Goal: Entertainment & Leisure: Browse casually

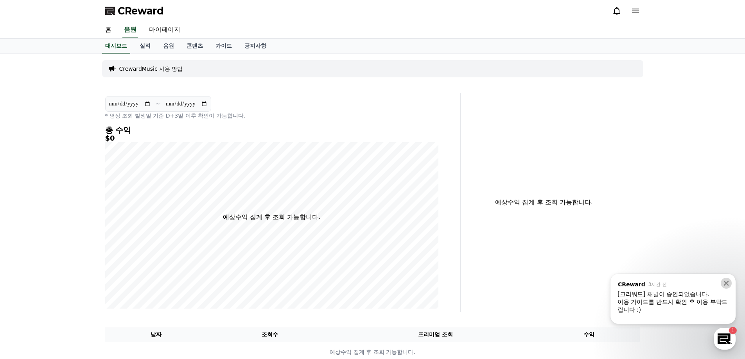
click at [725, 284] on icon at bounding box center [726, 284] width 8 height 8
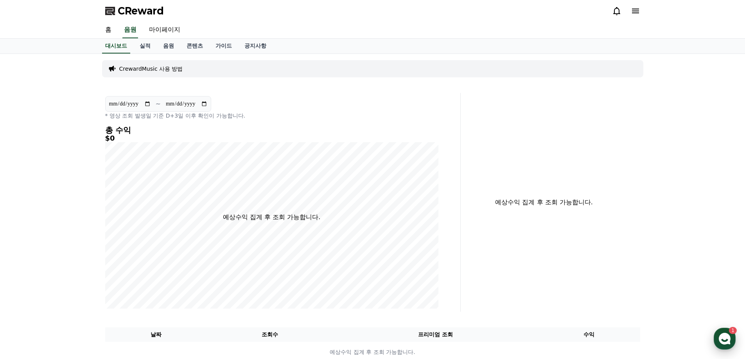
click at [725, 341] on icon "button" at bounding box center [725, 339] width 14 height 14
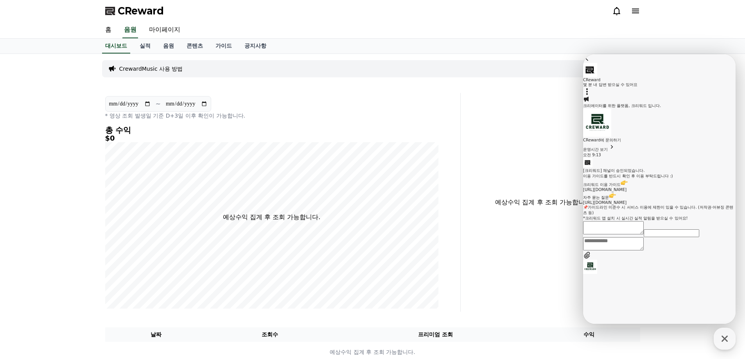
scroll to position [24, 0]
click at [704, 30] on div "홈 음원 마이페이지" at bounding box center [372, 30] width 745 height 17
click at [724, 337] on icon "button" at bounding box center [725, 339] width 14 height 14
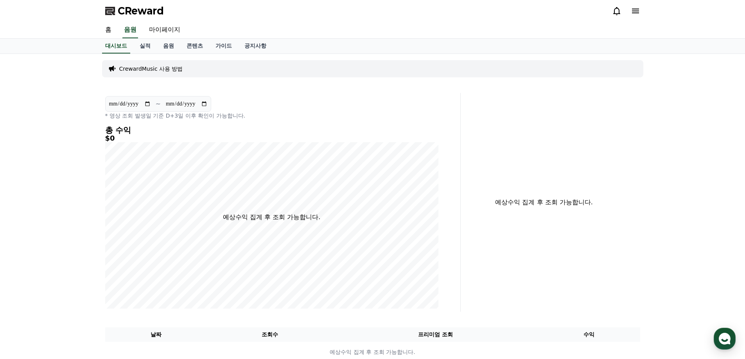
drag, startPoint x: 521, startPoint y: 0, endPoint x: 686, endPoint y: 145, distance: 219.6
click at [686, 147] on div "**********" at bounding box center [372, 211] width 745 height 315
click at [169, 45] on link "음원" at bounding box center [168, 46] width 23 height 15
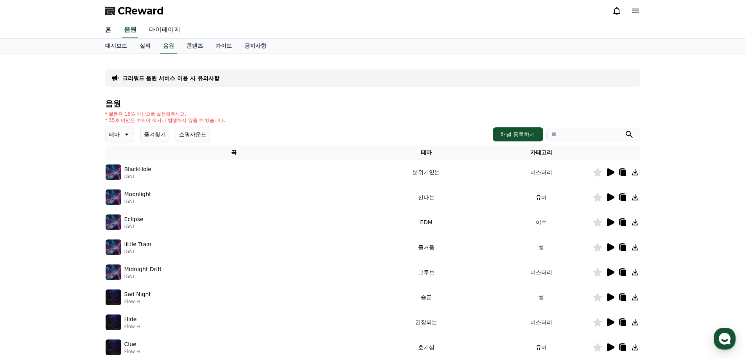
click at [126, 136] on icon at bounding box center [125, 134] width 9 height 9
drag, startPoint x: 138, startPoint y: 153, endPoint x: 137, endPoint y: 164, distance: 11.0
click at [137, 164] on div "전체 환상적인 호기심 어두운 밝은 통통튀는 신나는 반전 웅장한 드라마틱 즐거움 분위기있는 EDM 그루브 슬픈 잔잔한 귀여운 감동적인 긴장되는 …" at bounding box center [123, 349] width 34 height 404
click at [125, 173] on button "호기심" at bounding box center [117, 176] width 23 height 17
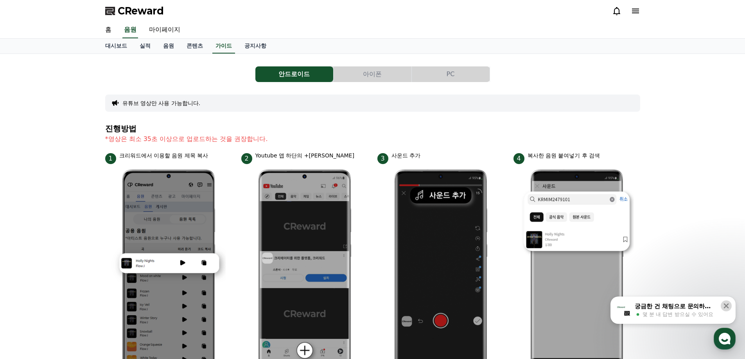
click at [724, 307] on icon at bounding box center [726, 306] width 8 height 8
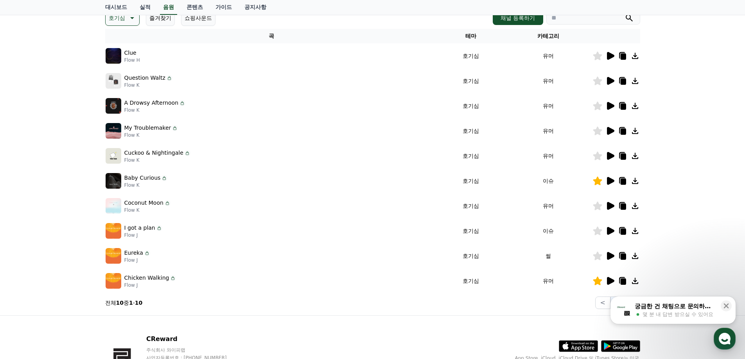
scroll to position [117, 0]
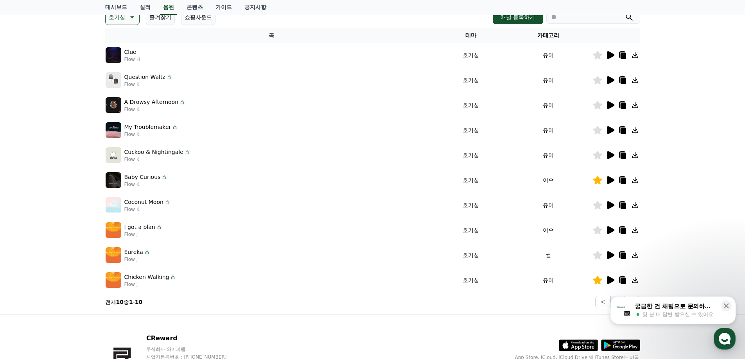
click at [611, 180] on icon at bounding box center [610, 180] width 7 height 8
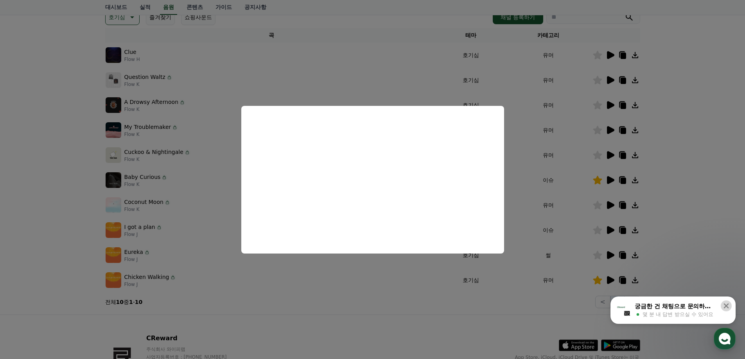
click at [725, 305] on icon at bounding box center [726, 306] width 5 height 5
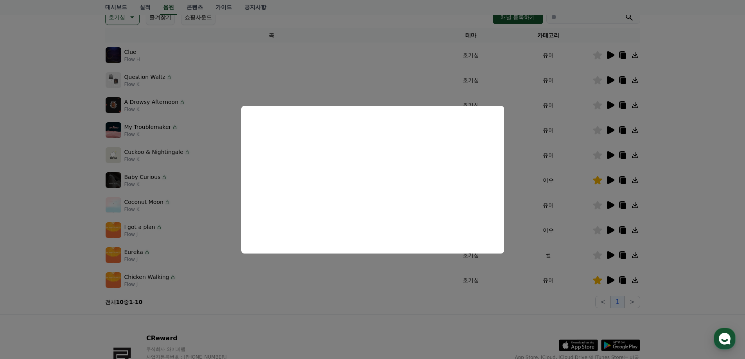
click at [410, 307] on button "close modal" at bounding box center [372, 179] width 745 height 359
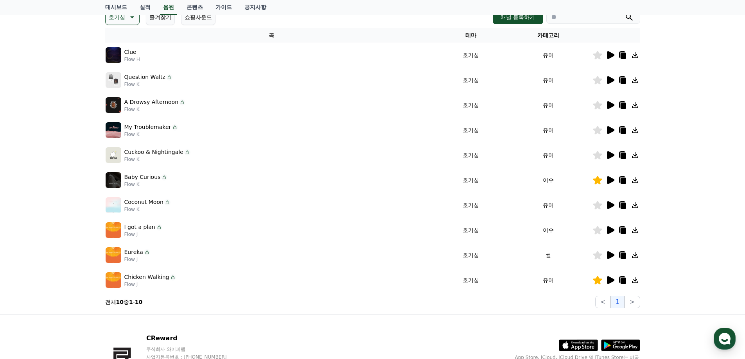
click at [598, 180] on icon at bounding box center [597, 180] width 9 height 9
click at [612, 280] on icon at bounding box center [610, 281] width 7 height 8
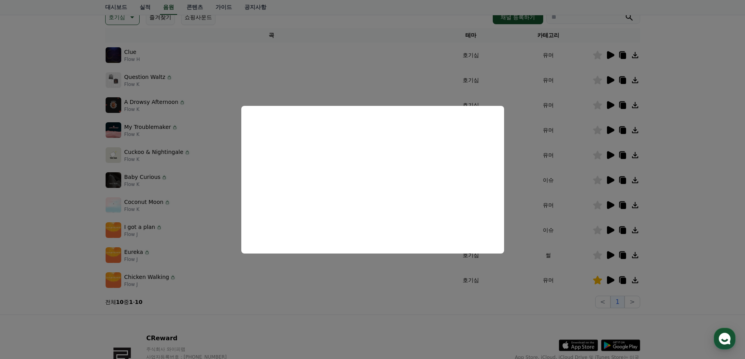
click at [512, 298] on button "close modal" at bounding box center [372, 179] width 745 height 359
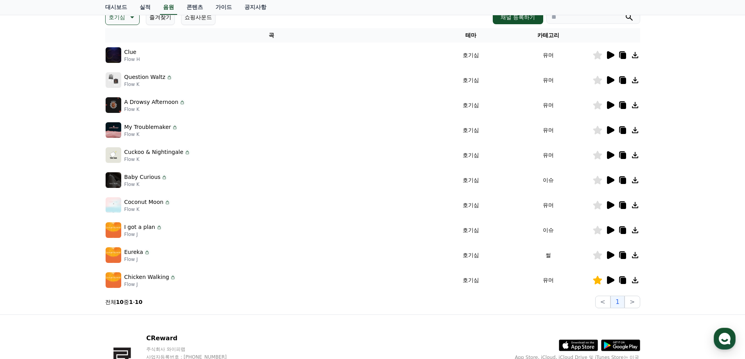
click at [599, 280] on icon at bounding box center [597, 280] width 9 height 9
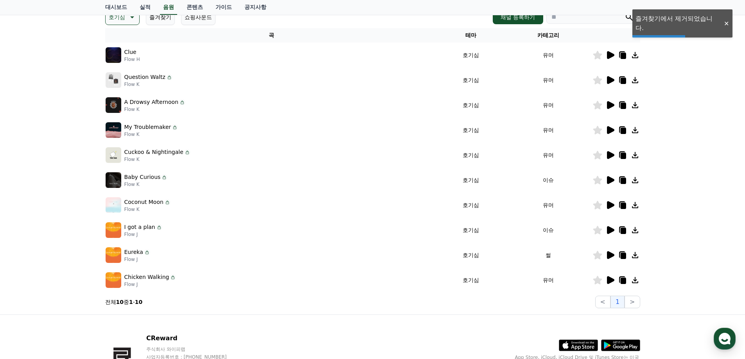
click at [609, 255] on icon at bounding box center [610, 256] width 7 height 8
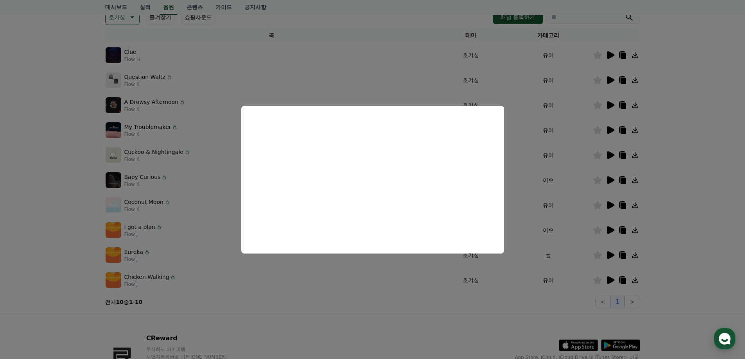
click at [512, 308] on button "close modal" at bounding box center [372, 179] width 745 height 359
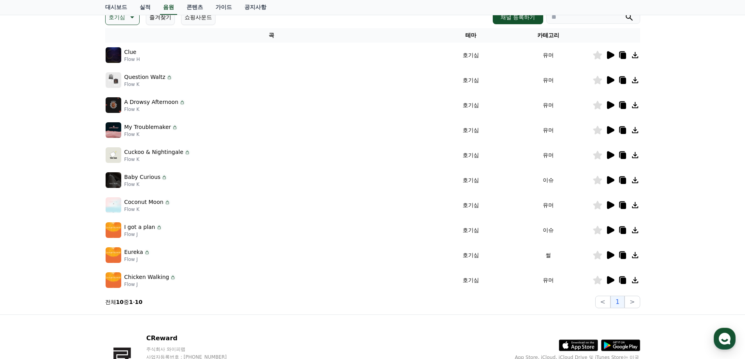
click at [598, 257] on icon at bounding box center [597, 255] width 9 height 9
click at [612, 204] on icon at bounding box center [610, 205] width 7 height 8
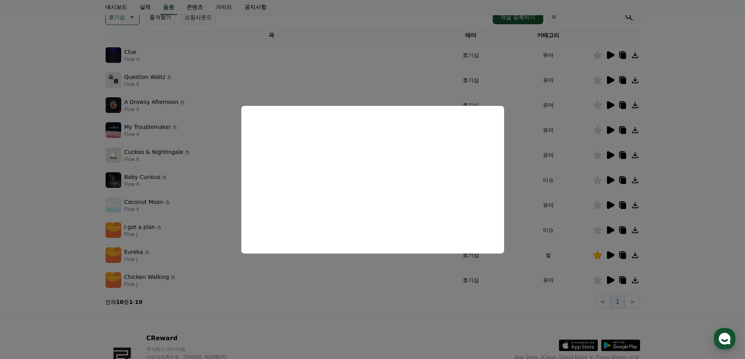
click at [489, 302] on button "close modal" at bounding box center [372, 179] width 745 height 359
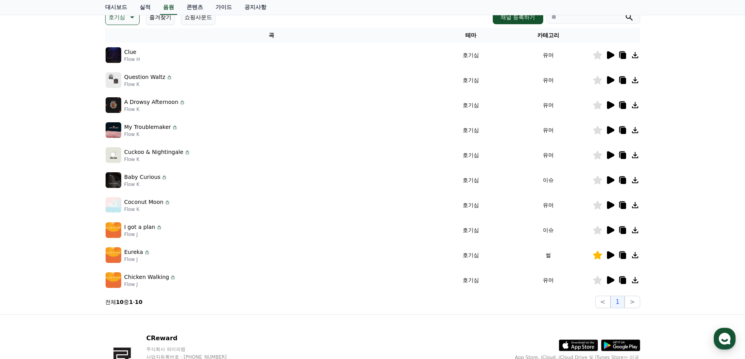
click at [611, 231] on icon at bounding box center [610, 230] width 7 height 8
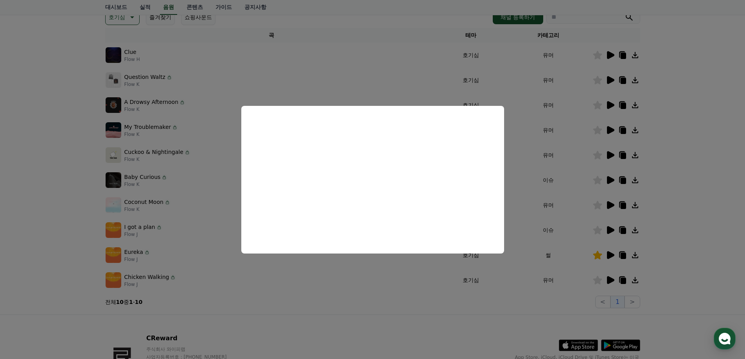
click at [499, 319] on button "close modal" at bounding box center [372, 179] width 745 height 359
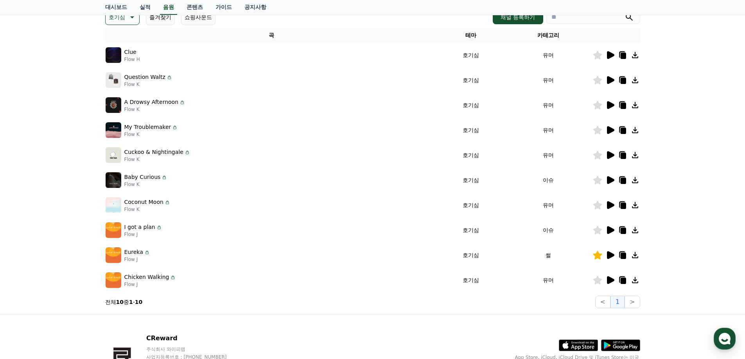
scroll to position [78, 0]
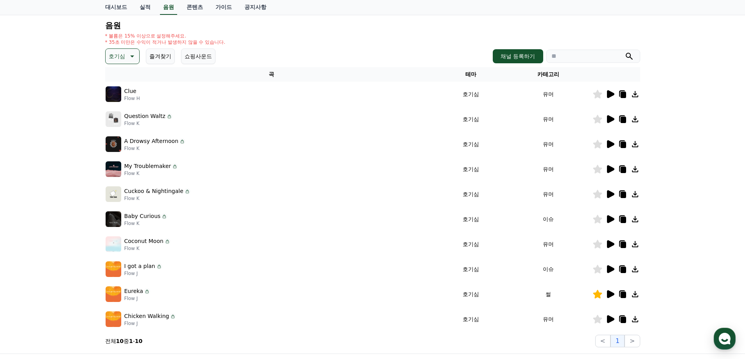
click at [610, 196] on icon at bounding box center [610, 194] width 7 height 8
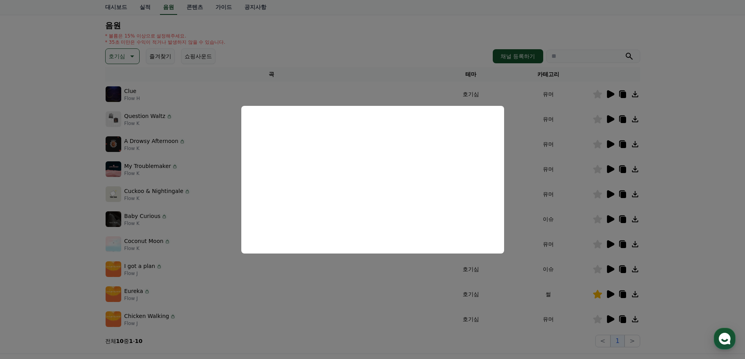
drag, startPoint x: 702, startPoint y: 170, endPoint x: 699, endPoint y: 165, distance: 6.0
click at [702, 170] on button "close modal" at bounding box center [372, 179] width 745 height 359
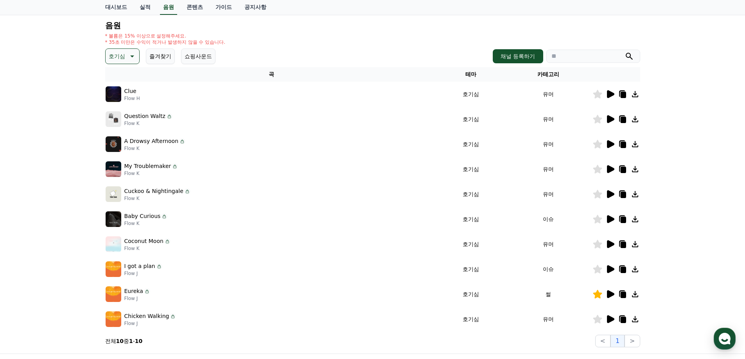
click at [609, 171] on icon at bounding box center [610, 169] width 7 height 8
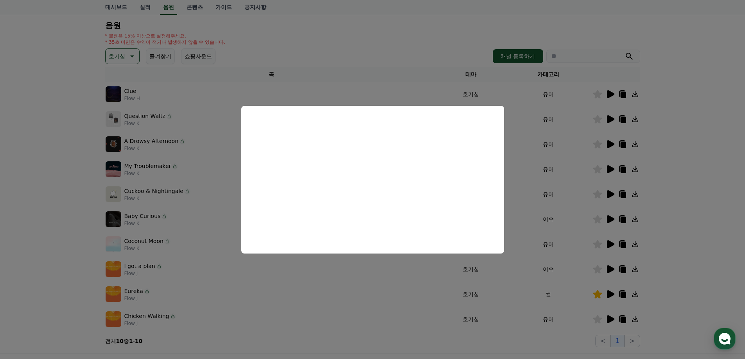
click at [683, 155] on button "close modal" at bounding box center [372, 179] width 745 height 359
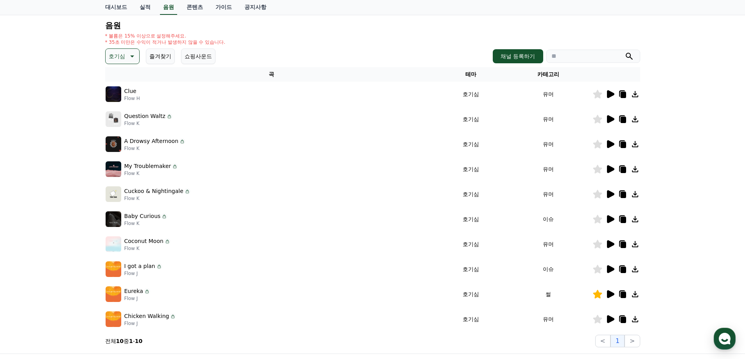
click at [611, 144] on icon at bounding box center [610, 144] width 7 height 8
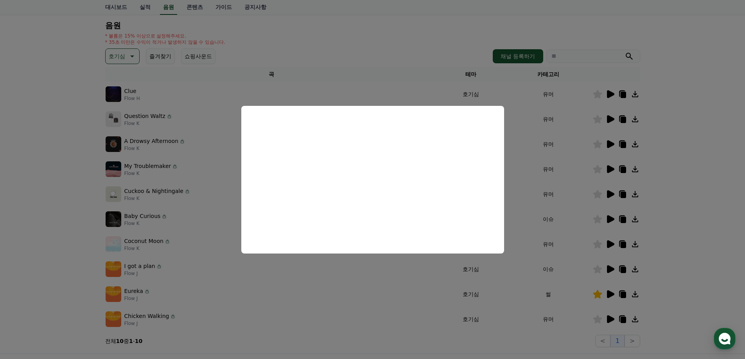
click at [696, 164] on button "close modal" at bounding box center [372, 179] width 745 height 359
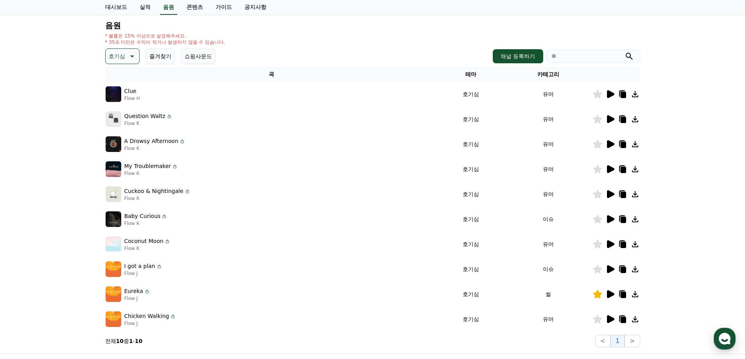
click at [610, 119] on icon at bounding box center [610, 119] width 7 height 8
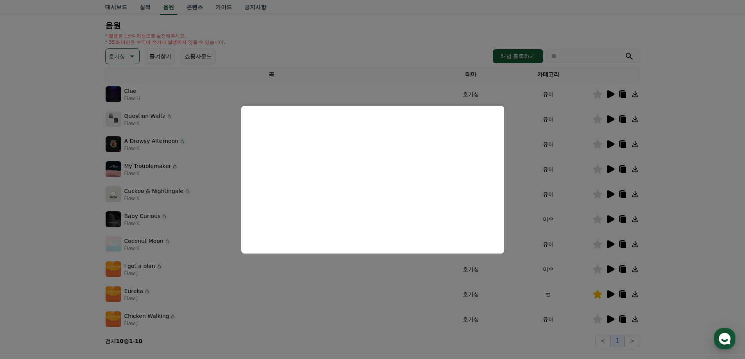
click at [700, 117] on button "close modal" at bounding box center [372, 179] width 745 height 359
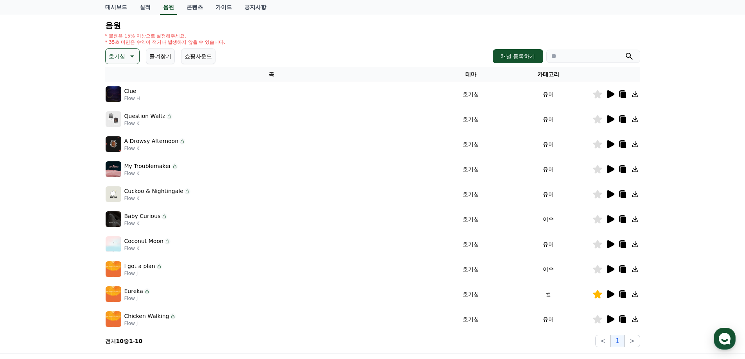
click at [612, 93] on icon at bounding box center [610, 94] width 7 height 8
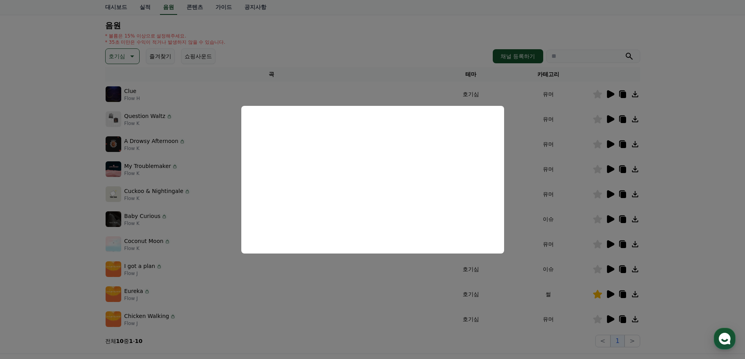
click at [688, 145] on button "close modal" at bounding box center [372, 179] width 745 height 359
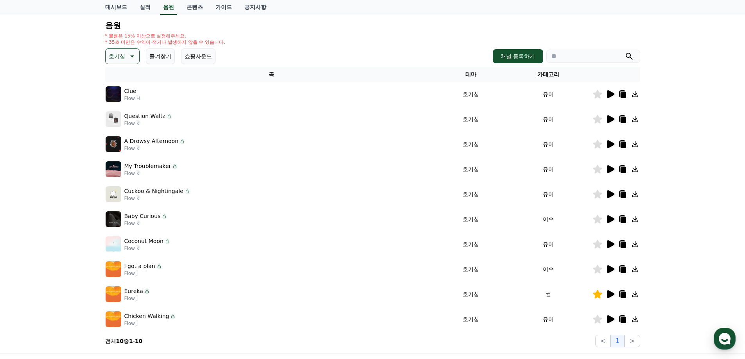
click at [122, 57] on p "호기심" at bounding box center [117, 56] width 16 height 11
click at [119, 75] on button "전체" at bounding box center [114, 76] width 17 height 17
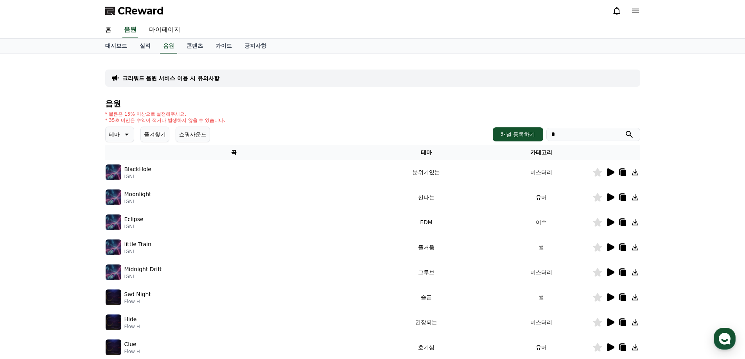
type input "*"
click at [625, 130] on button "submit" at bounding box center [629, 134] width 9 height 9
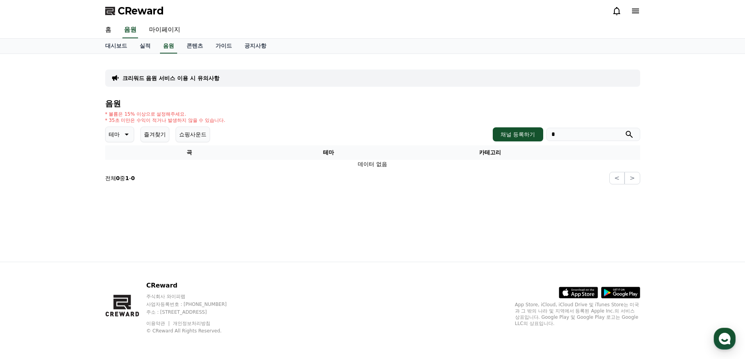
drag, startPoint x: 0, startPoint y: 0, endPoint x: 510, endPoint y: 125, distance: 524.7
click at [510, 125] on div "음원 * 볼륨은 15% 이상으로 설정해주세요. * 35초 미만은 수익이 적거나 발생하지 않을 수 있습니다. 테마 즐겨찾기 쇼핑사운드 채널 등록…" at bounding box center [372, 141] width 535 height 85
click at [670, 103] on div "크리워드 음원 서비스 이용 시 유의사항 음원 * 볼륨은 15% 이상으로 설정해주세요. * 35초 미만은 수익이 적거나 발생하지 않을 수 있습니…" at bounding box center [372, 158] width 745 height 208
click at [627, 136] on icon "submit" at bounding box center [629, 134] width 9 height 9
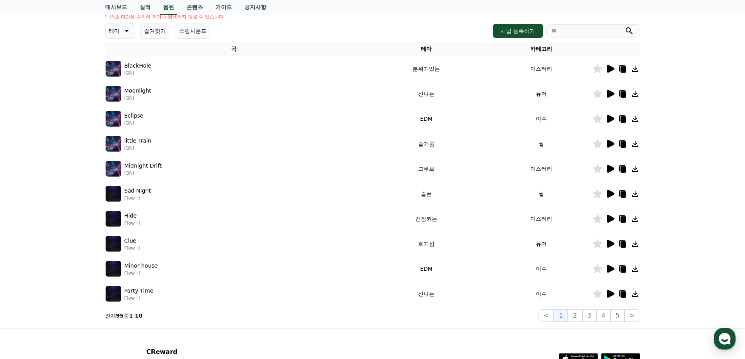
scroll to position [117, 0]
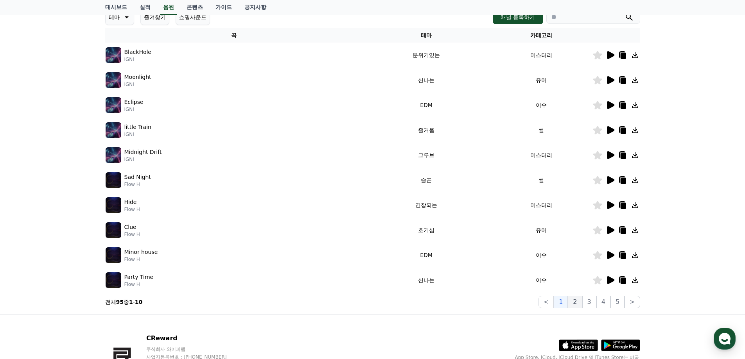
click at [578, 304] on button "2" at bounding box center [575, 302] width 14 height 13
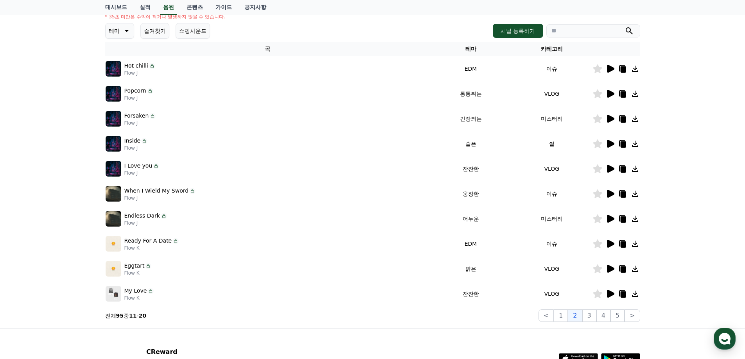
scroll to position [117, 0]
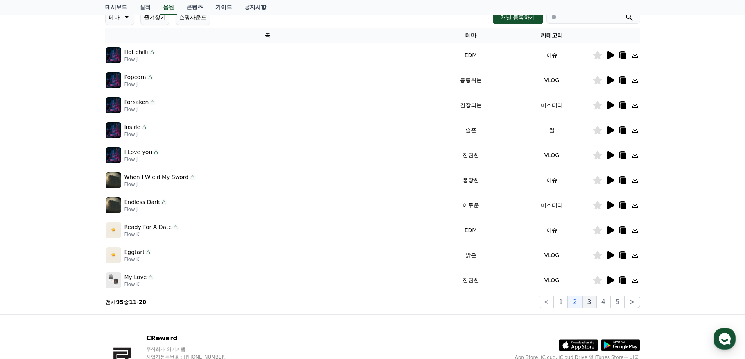
click at [587, 303] on button "3" at bounding box center [589, 302] width 14 height 13
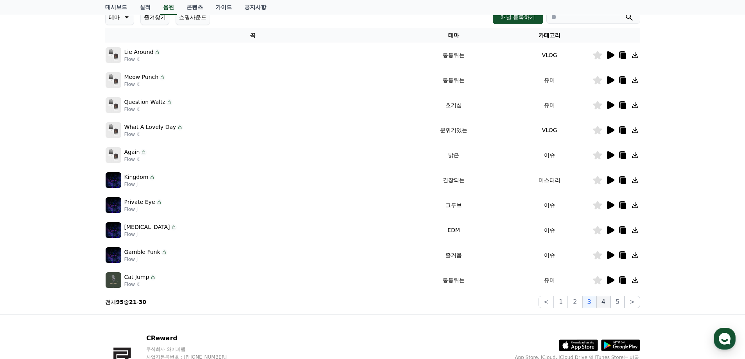
click at [602, 302] on button "4" at bounding box center [604, 302] width 14 height 13
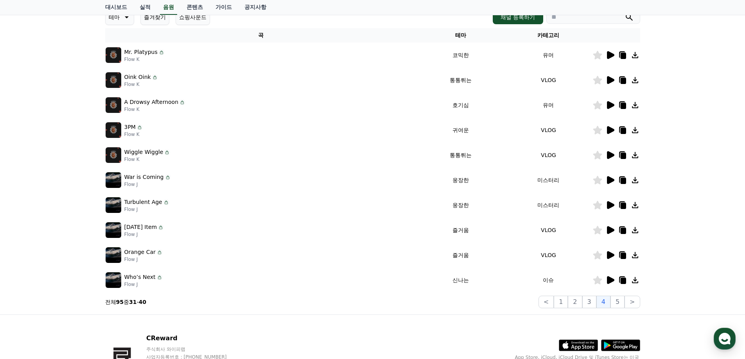
click at [611, 180] on icon at bounding box center [610, 180] width 7 height 8
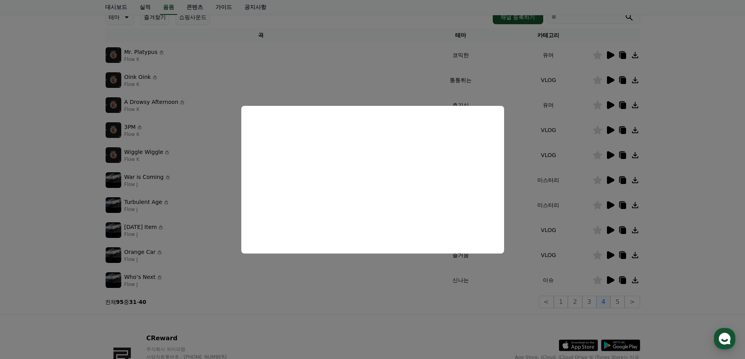
click at [710, 205] on button "close modal" at bounding box center [372, 179] width 745 height 359
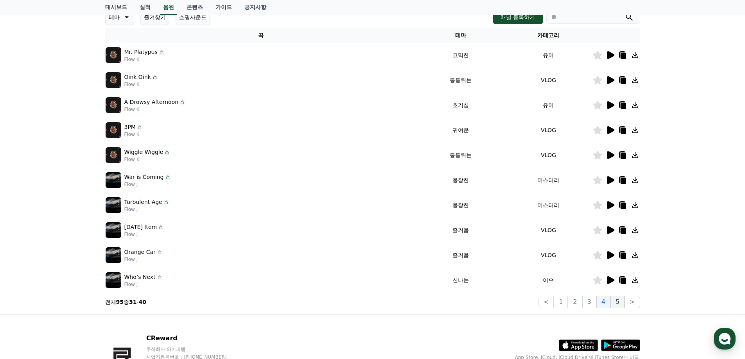
click at [614, 302] on button "5" at bounding box center [618, 302] width 14 height 13
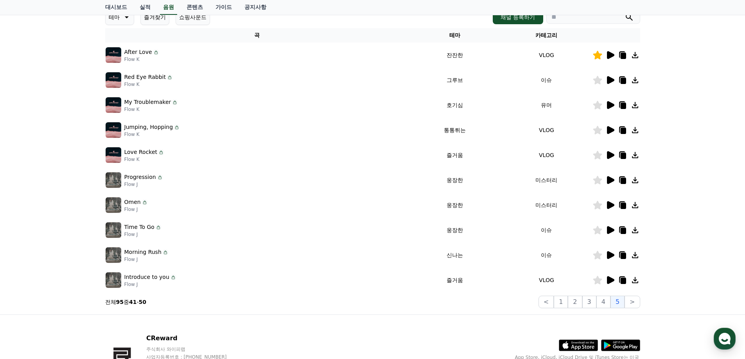
click at [610, 54] on icon at bounding box center [610, 55] width 7 height 8
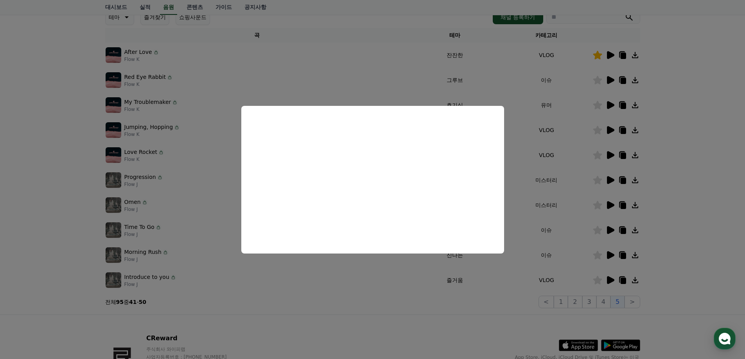
click at [685, 137] on button "close modal" at bounding box center [372, 179] width 745 height 359
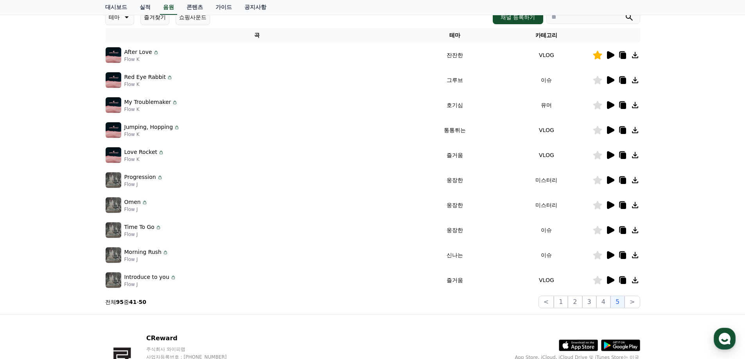
click at [599, 53] on icon at bounding box center [597, 55] width 9 height 9
click at [610, 79] on icon at bounding box center [610, 80] width 7 height 8
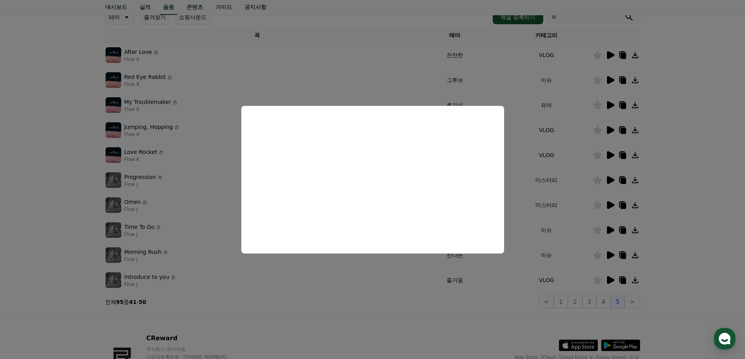
click at [715, 194] on button "close modal" at bounding box center [372, 179] width 745 height 359
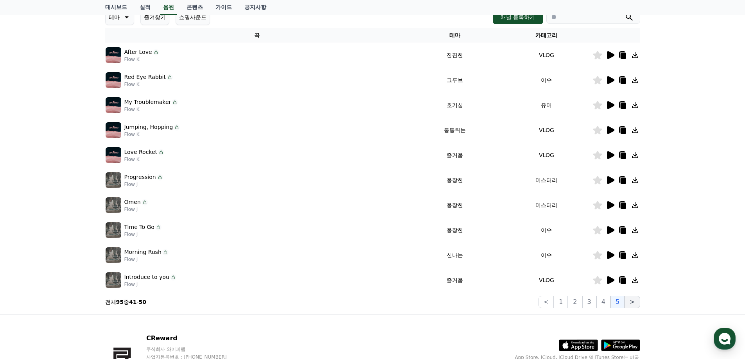
click at [630, 304] on button ">" at bounding box center [632, 302] width 15 height 13
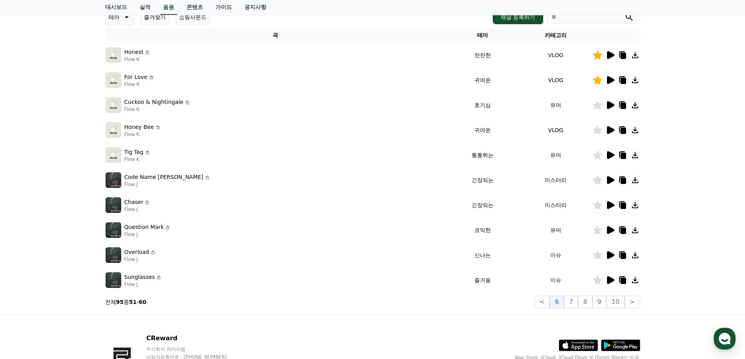
click at [612, 81] on icon at bounding box center [610, 80] width 7 height 8
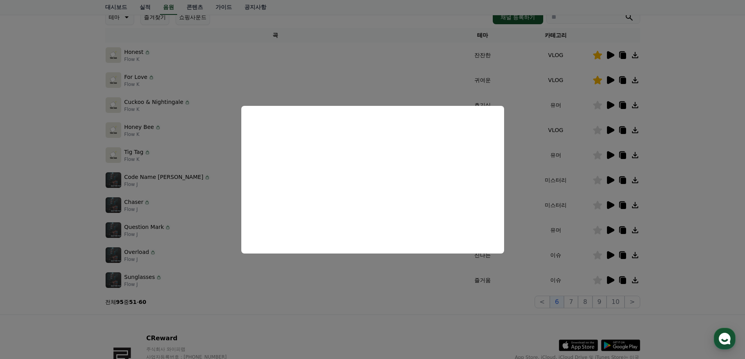
click at [682, 184] on button "close modal" at bounding box center [372, 179] width 745 height 359
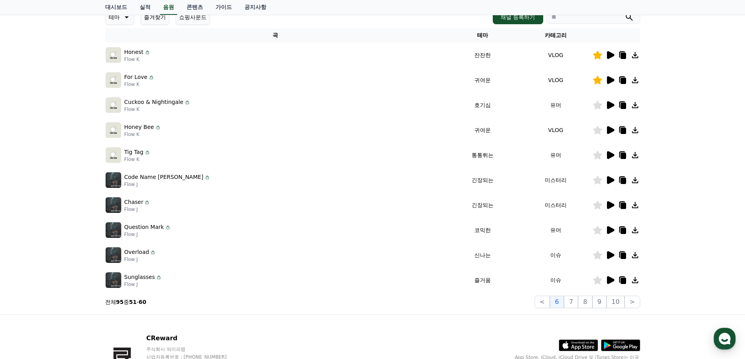
click at [609, 231] on icon at bounding box center [610, 230] width 7 height 8
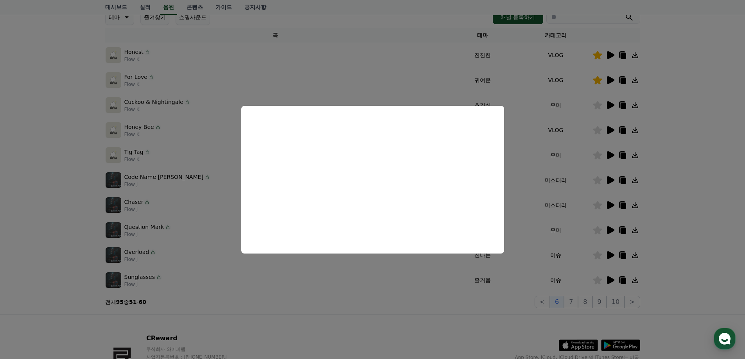
click at [693, 143] on button "close modal" at bounding box center [372, 179] width 745 height 359
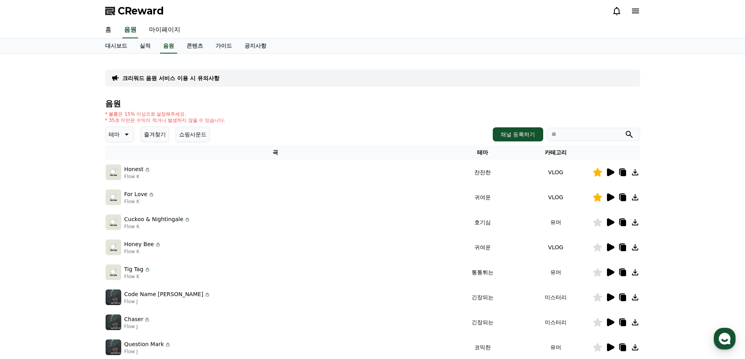
click at [121, 135] on icon at bounding box center [125, 134] width 9 height 9
click at [114, 182] on button "반전" at bounding box center [114, 180] width 17 height 17
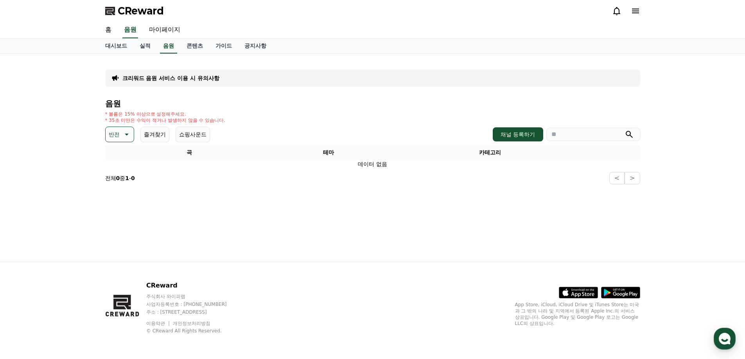
click at [122, 136] on icon at bounding box center [125, 134] width 9 height 9
click at [117, 220] on button "코믹한" at bounding box center [117, 219] width 23 height 17
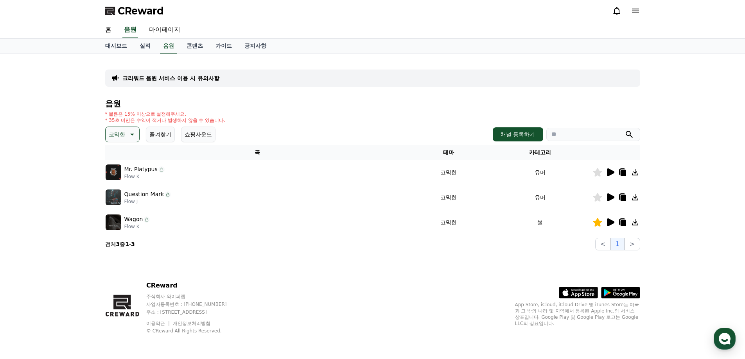
click at [609, 225] on icon at bounding box center [610, 223] width 7 height 8
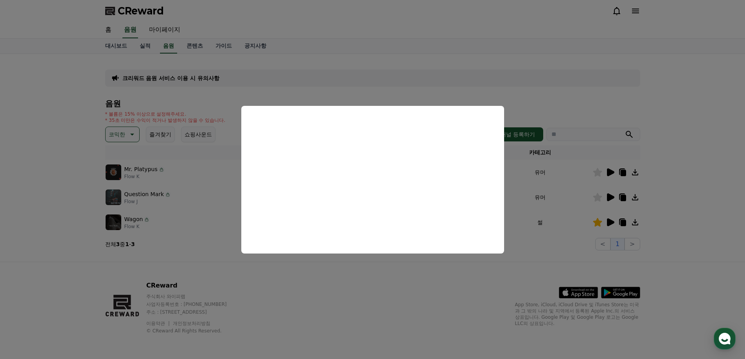
click at [451, 303] on button "close modal" at bounding box center [372, 179] width 745 height 359
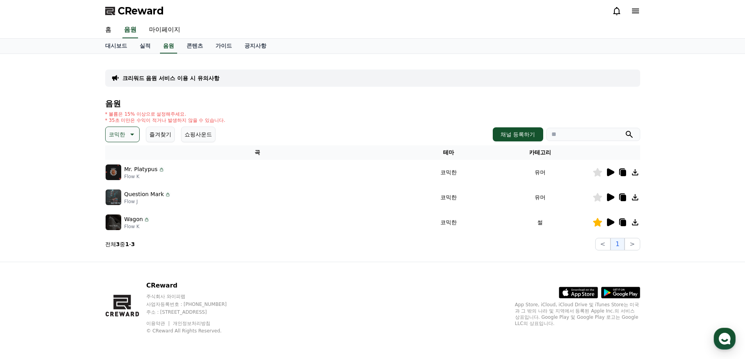
click at [611, 198] on icon at bounding box center [610, 198] width 7 height 8
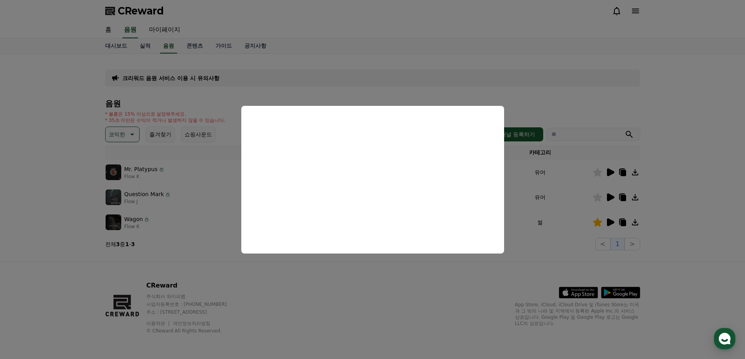
drag, startPoint x: 435, startPoint y: 288, endPoint x: 468, endPoint y: 262, distance: 42.4
click at [435, 288] on button "close modal" at bounding box center [372, 179] width 745 height 359
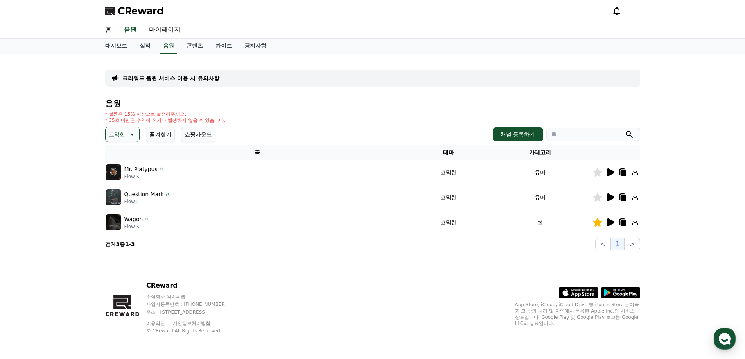
click at [610, 173] on icon at bounding box center [610, 173] width 7 height 8
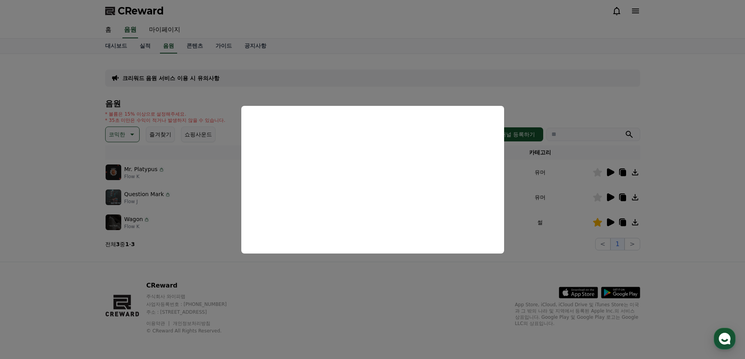
click at [433, 289] on button "close modal" at bounding box center [372, 179] width 745 height 359
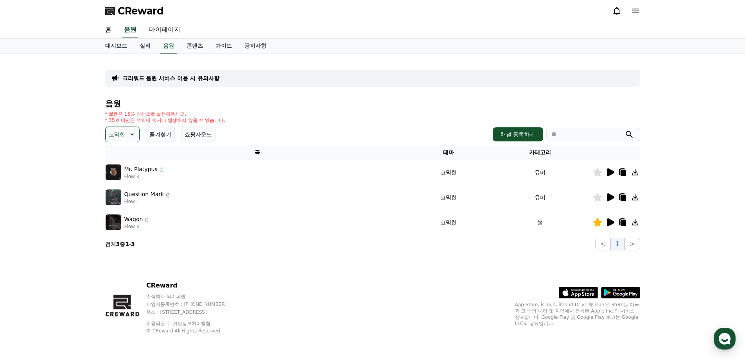
click at [601, 173] on icon at bounding box center [597, 172] width 9 height 9
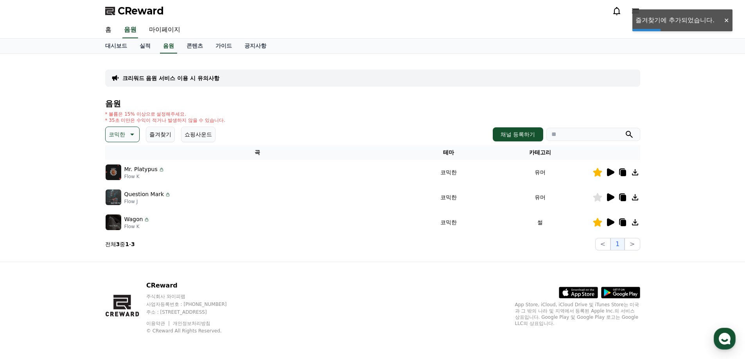
click at [127, 129] on button "코믹한" at bounding box center [122, 135] width 34 height 16
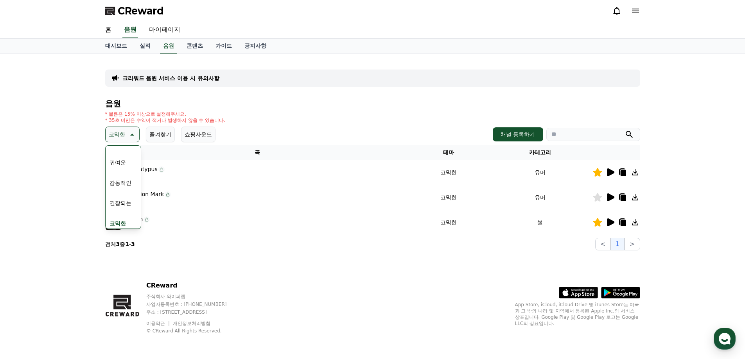
scroll to position [322, 0]
click at [122, 200] on button "긴장되는" at bounding box center [120, 198] width 28 height 17
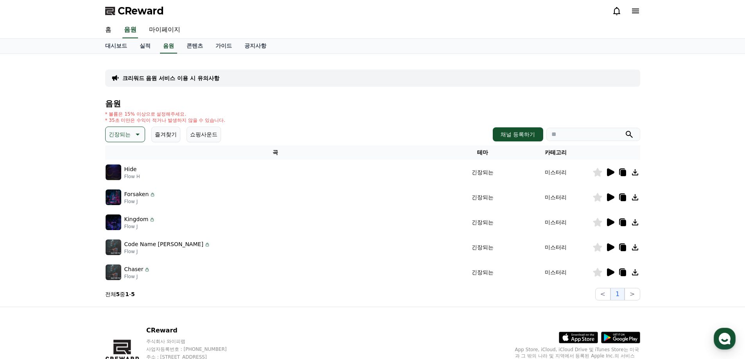
click at [611, 247] on icon at bounding box center [610, 248] width 7 height 8
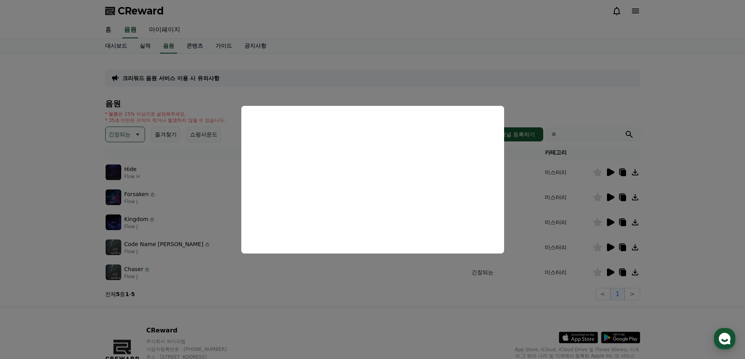
click at [371, 315] on button "close modal" at bounding box center [372, 179] width 745 height 359
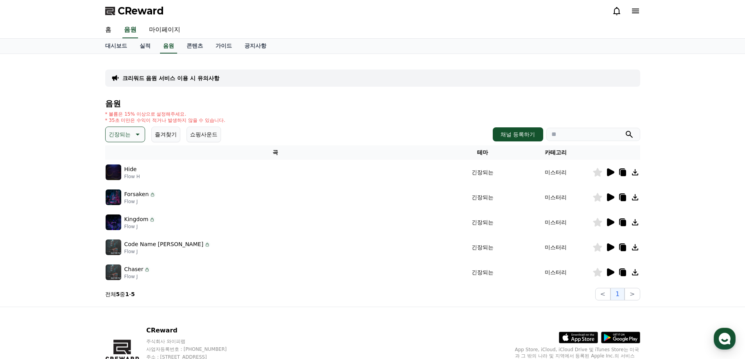
click at [165, 135] on button "즐겨찾기" at bounding box center [165, 135] width 29 height 16
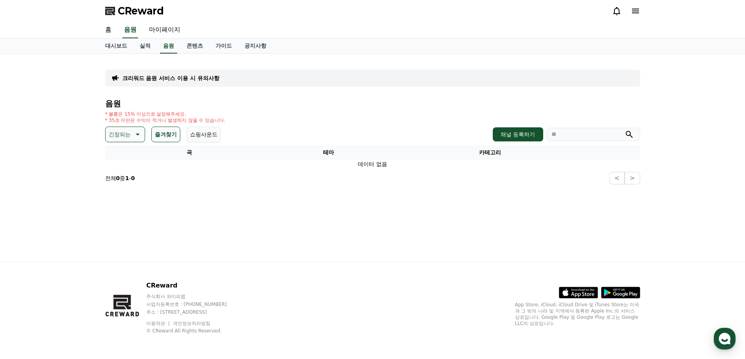
click at [114, 129] on button "긴장되는" at bounding box center [125, 135] width 40 height 16
click at [125, 156] on div "전체 환상적인 호기심 어두운 밝은 통통튀는 신나는 반전 웅장한 드라마틱 즐거움 분위기있는 EDM 그루브 슬픈 잔잔한 귀여운 감동적인 긴장되는 …" at bounding box center [125, 349] width 38 height 404
click at [117, 155] on button "전체" at bounding box center [114, 155] width 17 height 17
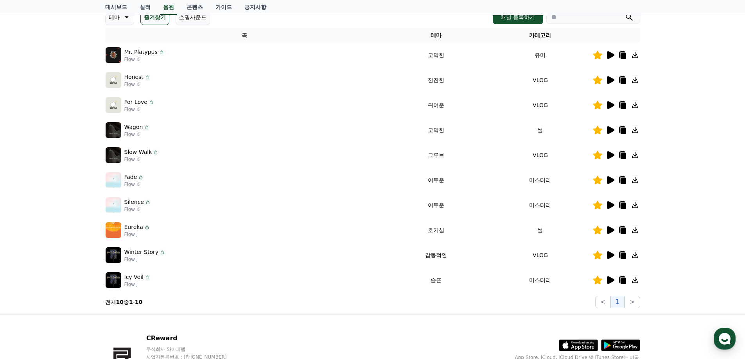
scroll to position [78, 0]
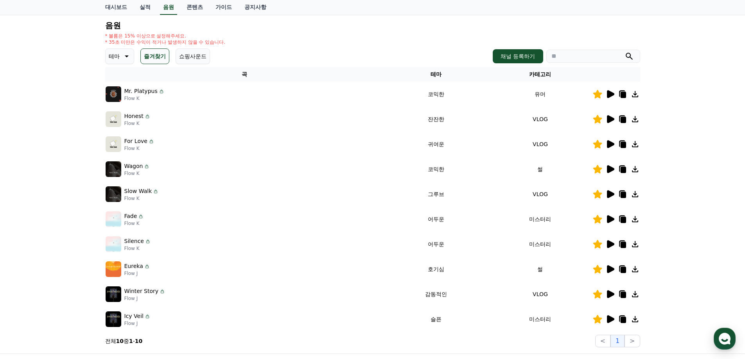
click at [601, 120] on icon at bounding box center [597, 119] width 9 height 9
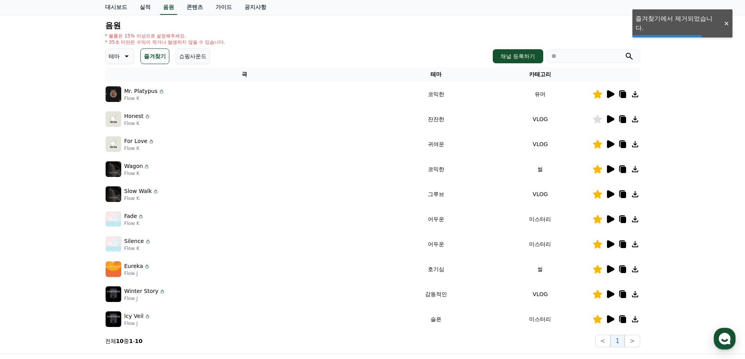
click at [597, 145] on icon at bounding box center [597, 144] width 9 height 9
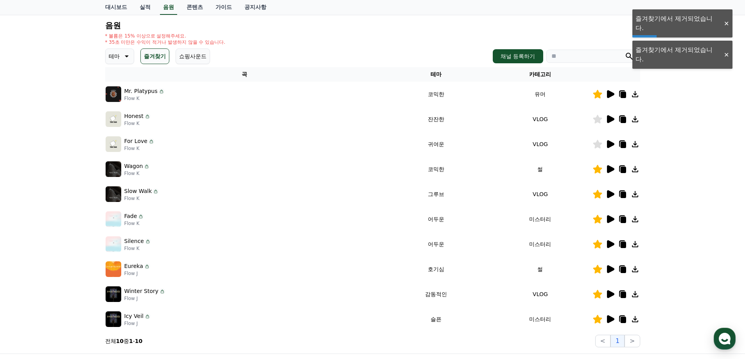
click at [596, 194] on icon at bounding box center [597, 194] width 9 height 9
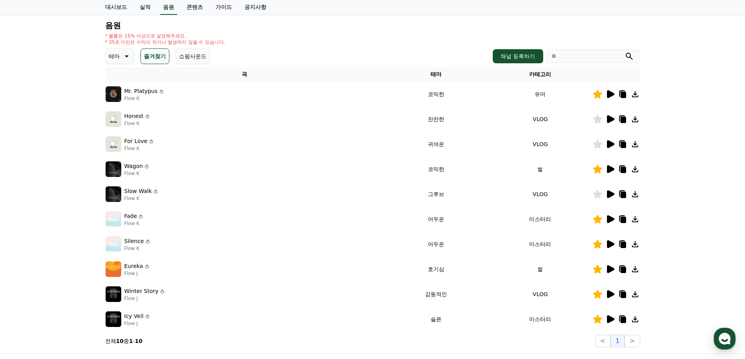
click at [610, 218] on icon at bounding box center [610, 220] width 7 height 8
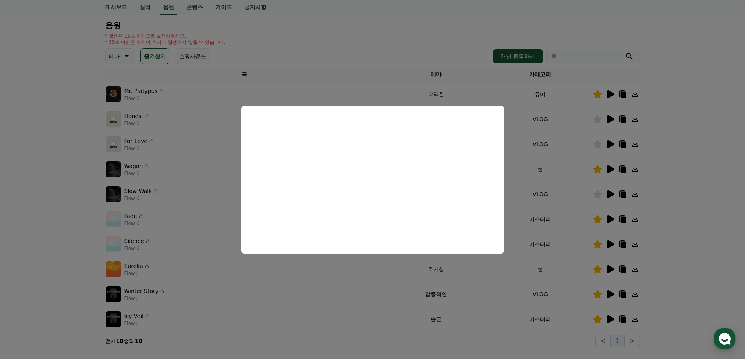
click at [718, 180] on button "close modal" at bounding box center [372, 179] width 745 height 359
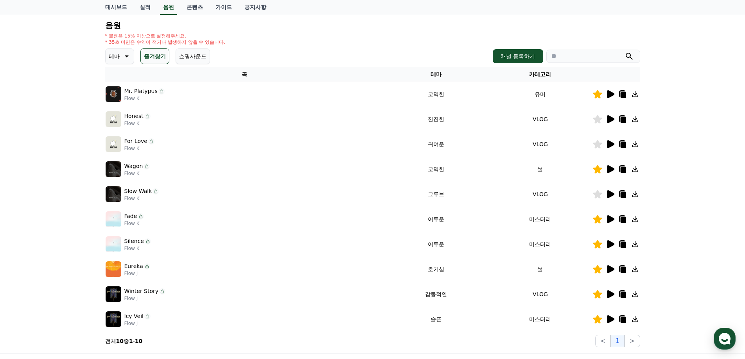
click at [609, 194] on icon at bounding box center [610, 194] width 7 height 8
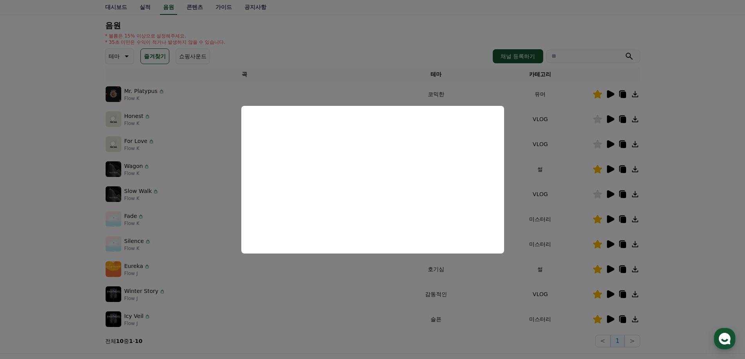
click at [721, 180] on button "close modal" at bounding box center [372, 179] width 745 height 359
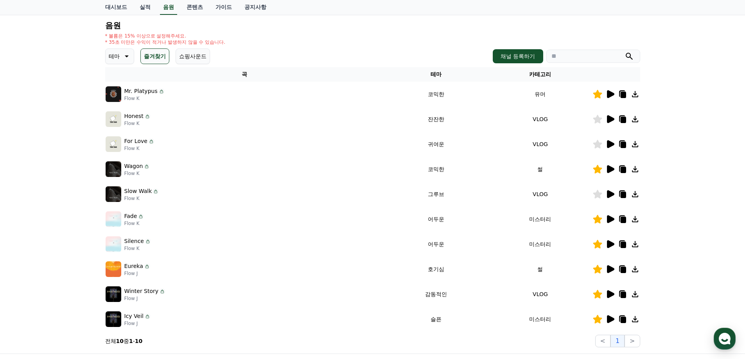
click at [613, 295] on icon at bounding box center [610, 295] width 7 height 8
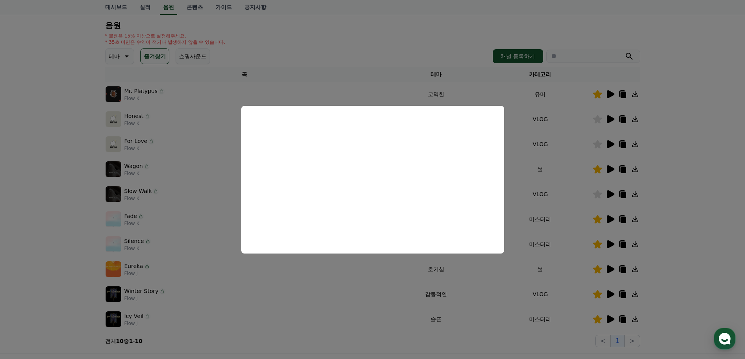
click at [696, 220] on button "close modal" at bounding box center [372, 179] width 745 height 359
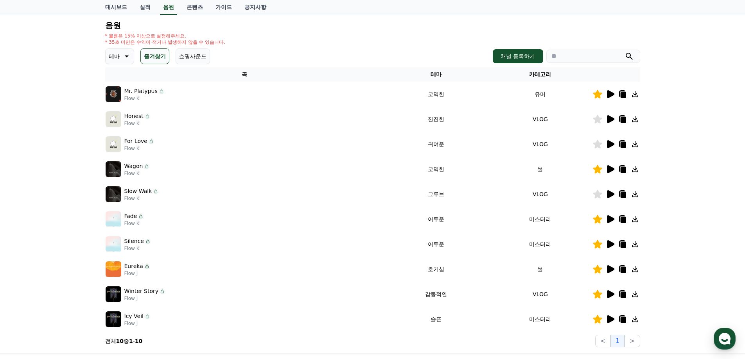
click at [111, 55] on p "테마" at bounding box center [114, 56] width 11 height 11
click at [196, 56] on button "쇼핑사운드" at bounding box center [193, 57] width 34 height 16
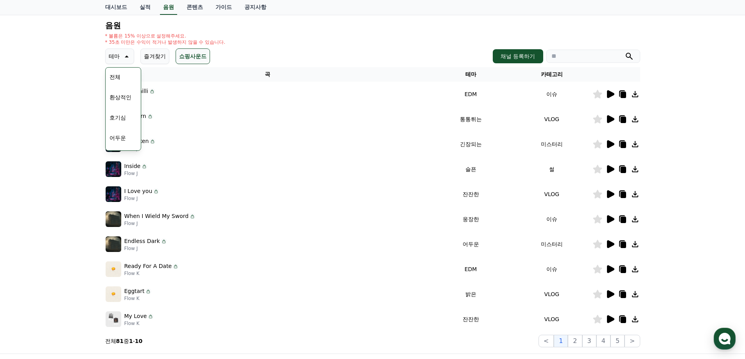
click at [151, 55] on button "즐겨찾기" at bounding box center [154, 57] width 29 height 16
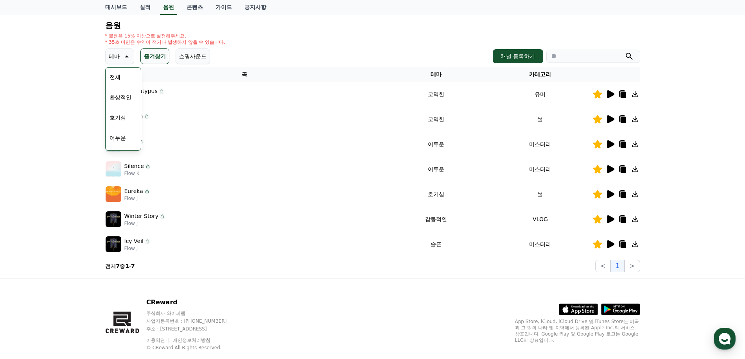
click at [56, 135] on div "크리워드 음원 서비스 이용 시 유의사항 음원 * 볼륨은 15% 이상으로 설정해주세요. * 35초 미만은 수익이 적거나 발생하지 않을 수 있습니…" at bounding box center [372, 127] width 745 height 303
click at [291, 36] on div "* 볼륨은 15% 이상으로 설정해주세요. * 35초 미만은 수익이 적거나 발생하지 않을 수 있습니다." at bounding box center [372, 39] width 535 height 13
click at [124, 57] on icon at bounding box center [125, 56] width 9 height 9
click at [117, 79] on th "곡" at bounding box center [244, 74] width 279 height 14
click at [604, 196] on div at bounding box center [616, 194] width 47 height 9
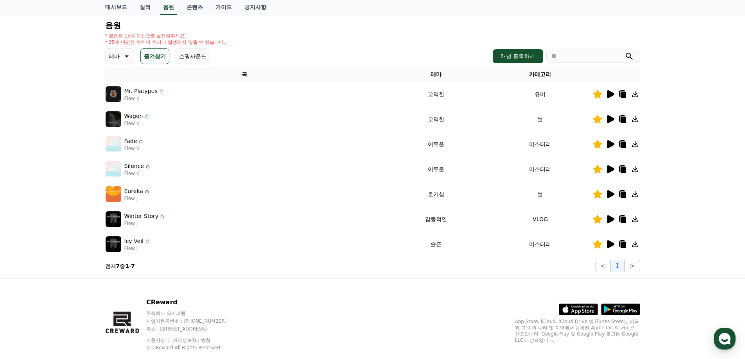
click at [613, 198] on icon at bounding box center [610, 194] width 9 height 9
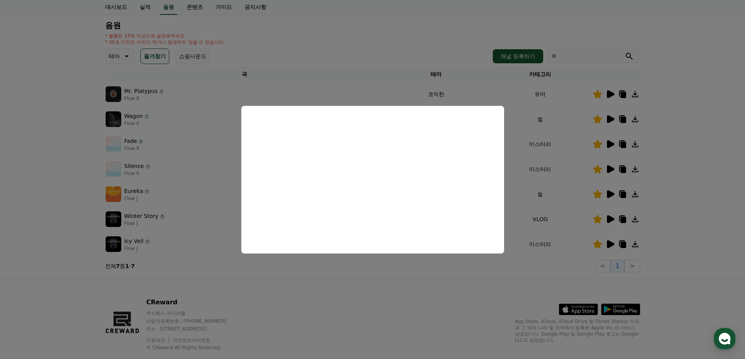
click at [401, 317] on button "close modal" at bounding box center [372, 179] width 745 height 359
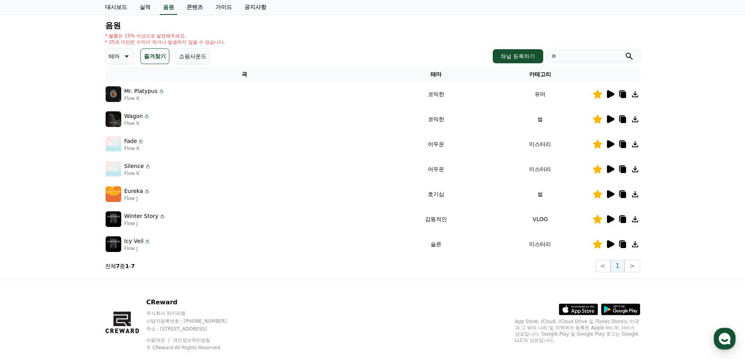
click at [611, 95] on icon at bounding box center [610, 94] width 7 height 8
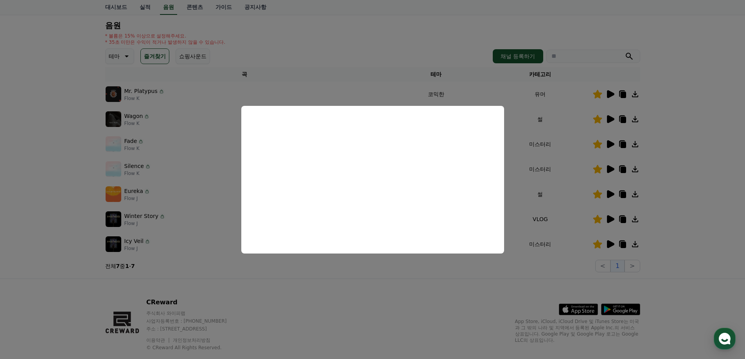
click at [730, 117] on button "close modal" at bounding box center [372, 179] width 745 height 359
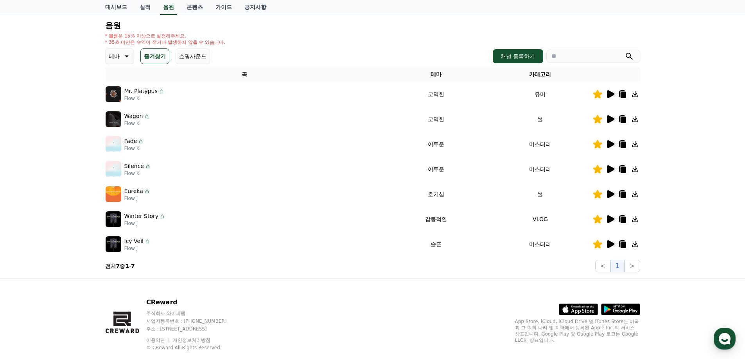
click at [595, 95] on icon at bounding box center [597, 94] width 9 height 9
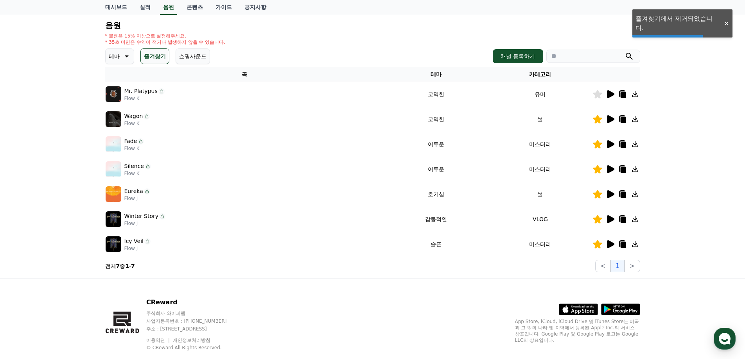
click at [611, 120] on icon at bounding box center [610, 119] width 7 height 8
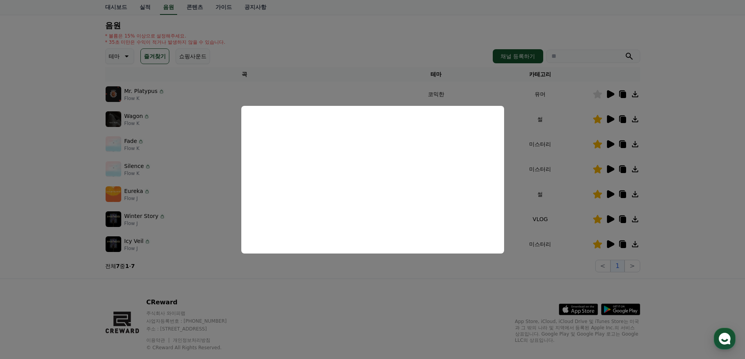
click at [688, 193] on button "close modal" at bounding box center [372, 179] width 745 height 359
